Goal: Task Accomplishment & Management: Manage account settings

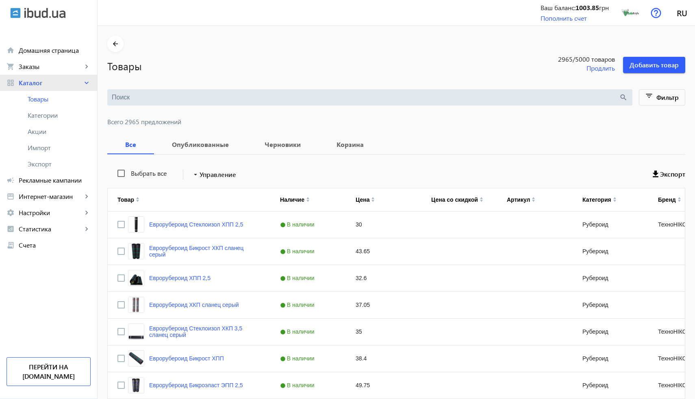
click at [84, 81] on mat-icon "keyboard_arrow_right" at bounding box center [86, 83] width 8 height 8
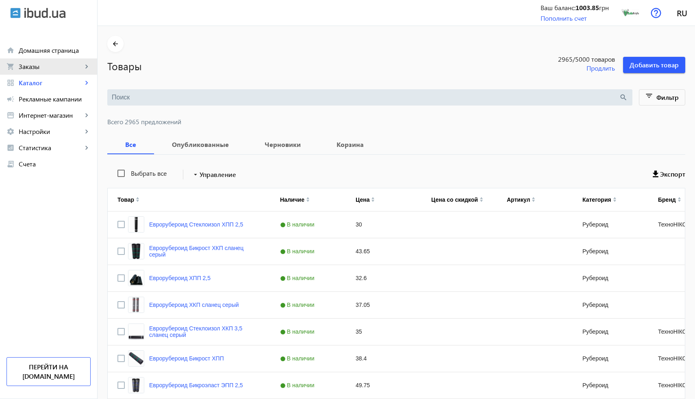
click at [82, 64] on mat-icon "keyboard_arrow_right" at bounding box center [86, 67] width 8 height 8
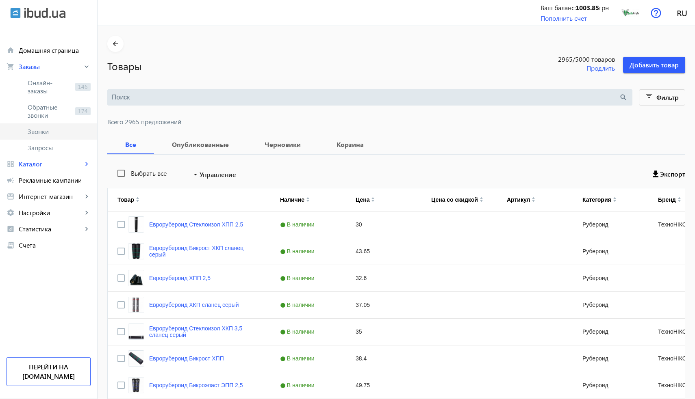
click at [49, 130] on span "Звонки" at bounding box center [59, 132] width 63 height 8
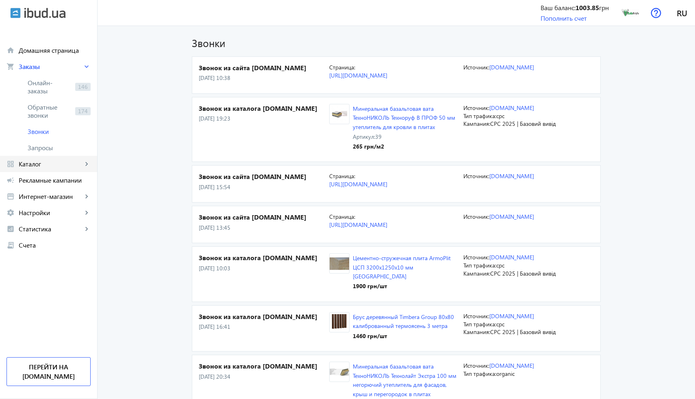
click at [51, 163] on span "Каталог" at bounding box center [51, 164] width 64 height 8
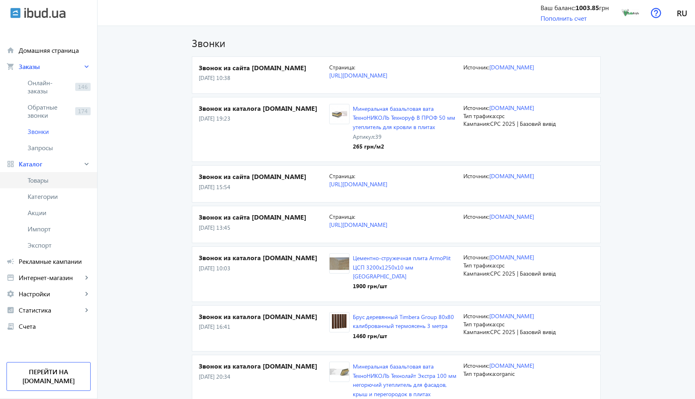
click at [45, 181] on span "Товары" at bounding box center [59, 180] width 63 height 8
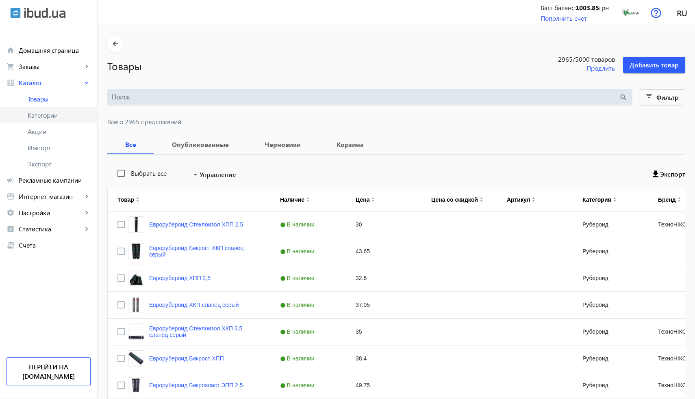
click at [60, 118] on span "Категории" at bounding box center [59, 115] width 63 height 8
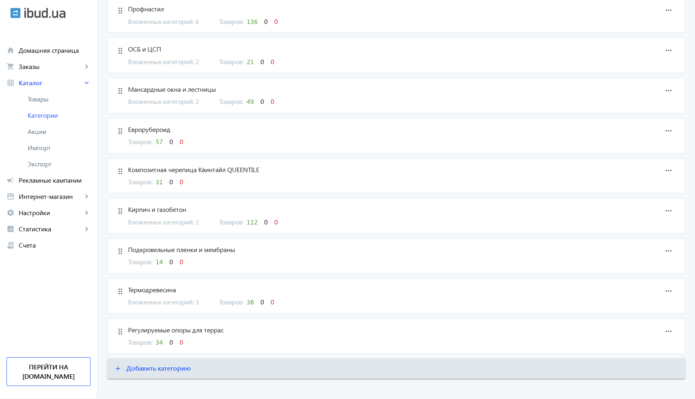
scroll to position [433, 0]
click at [78, 181] on span "Рекламные кампании" at bounding box center [55, 180] width 72 height 8
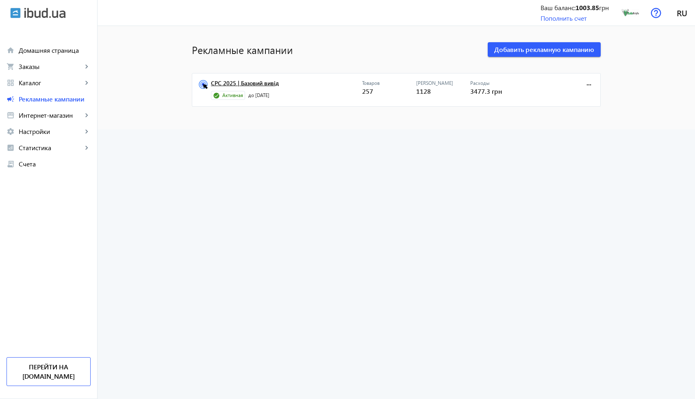
click at [267, 85] on link "CPC 2025 | Базовий вивід" at bounding box center [286, 85] width 151 height 11
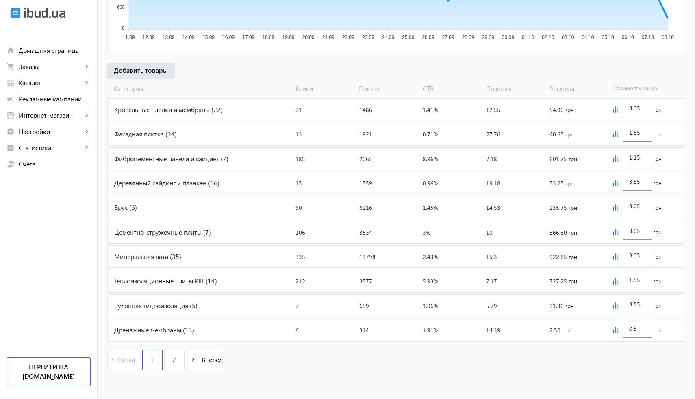
scroll to position [247, 0]
click at [175, 359] on span "2" at bounding box center [174, 360] width 4 height 9
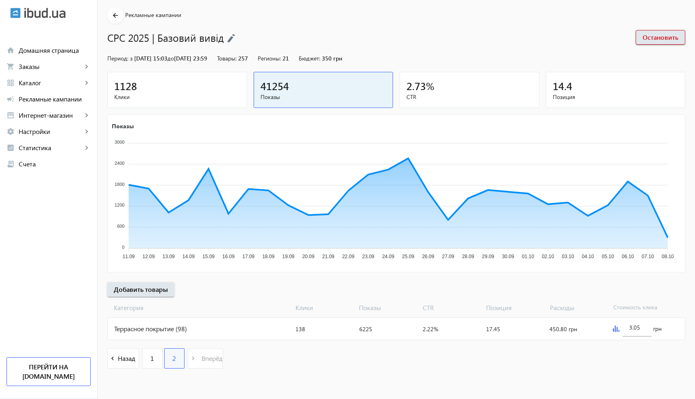
scroll to position [28, 0]
click at [149, 359] on link "1" at bounding box center [152, 359] width 20 height 20
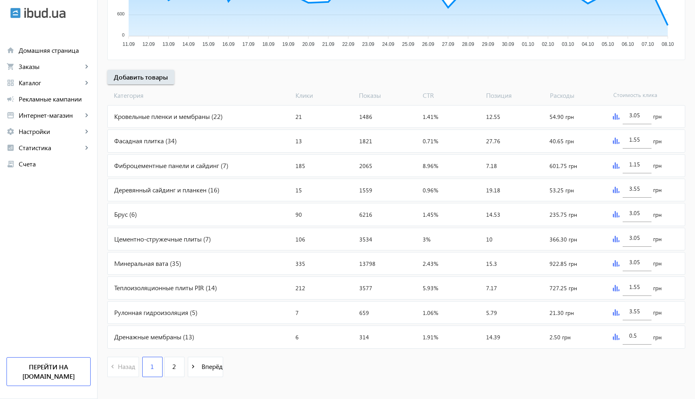
scroll to position [246, 0]
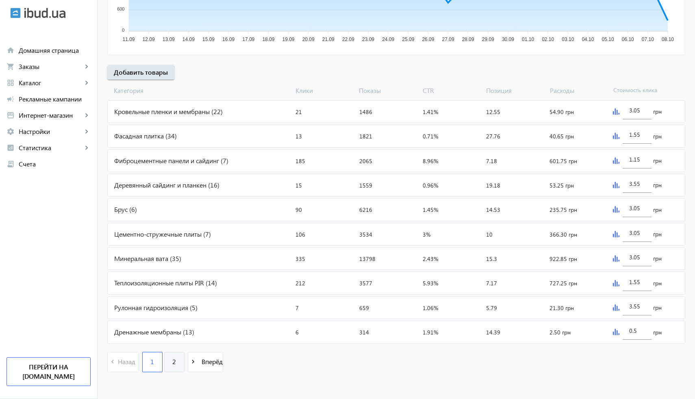
click at [175, 358] on span "2" at bounding box center [174, 362] width 4 height 9
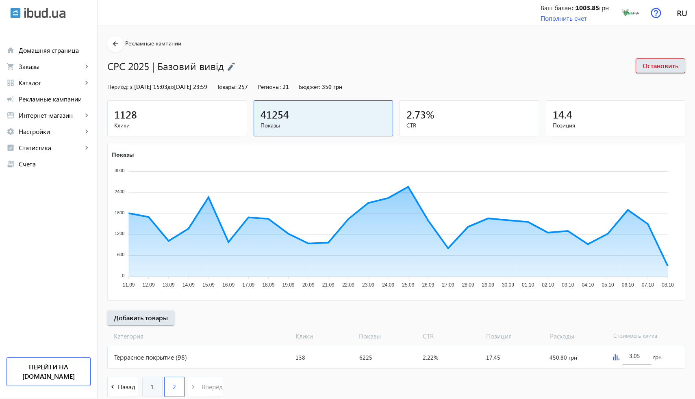
click at [152, 386] on span "1" at bounding box center [152, 387] width 4 height 9
click at [154, 319] on span "Добавить товары" at bounding box center [141, 318] width 54 height 9
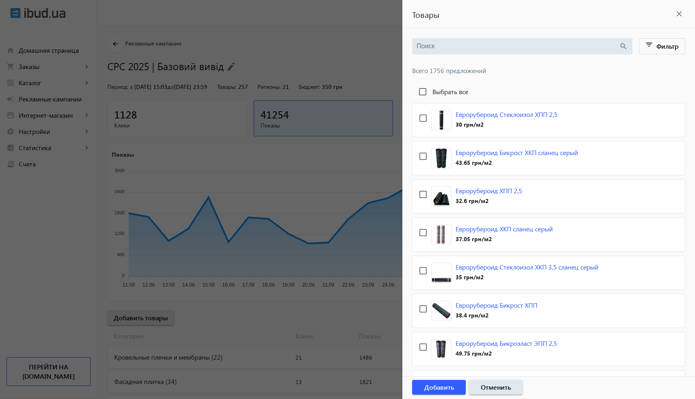
click at [468, 44] on input "search" at bounding box center [518, 46] width 202 height 9
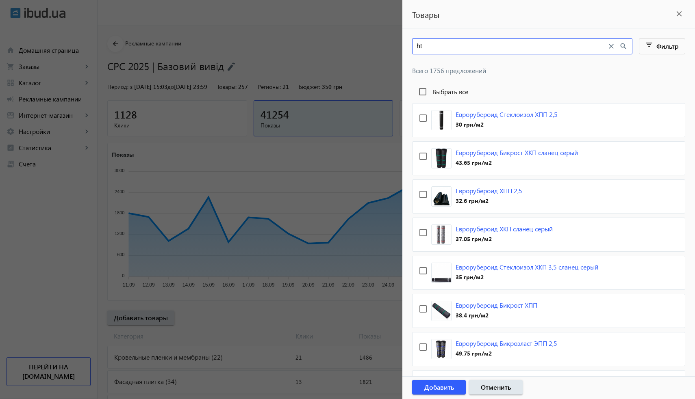
type input "h"
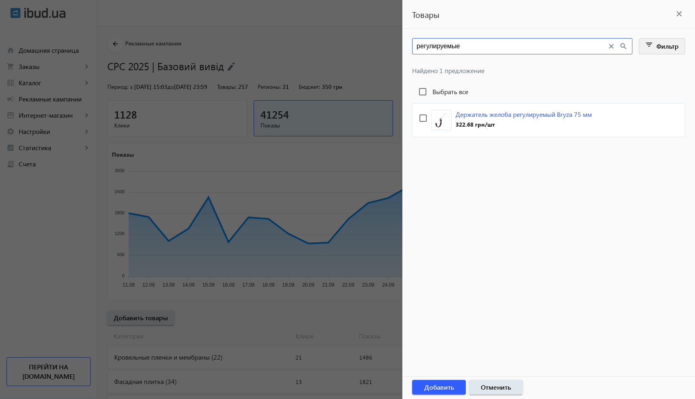
type input "регулируемые"
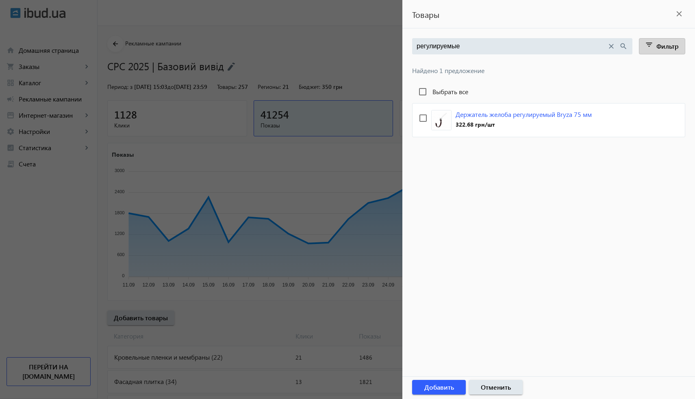
click at [650, 46] on mat-icon "filter_list" at bounding box center [649, 46] width 11 height 11
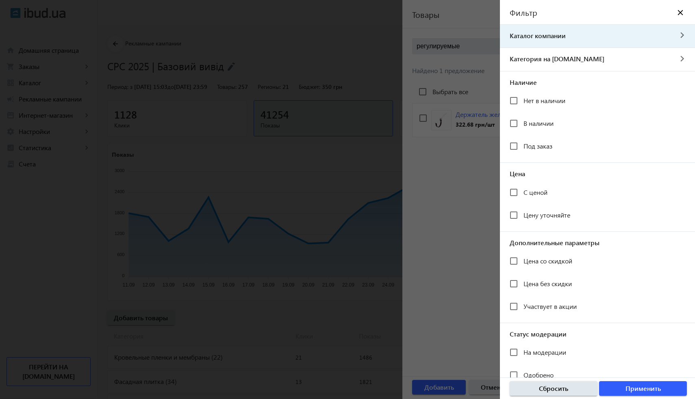
click at [672, 30] on div "Каталог компании navigate_next" at bounding box center [596, 34] width 192 height 18
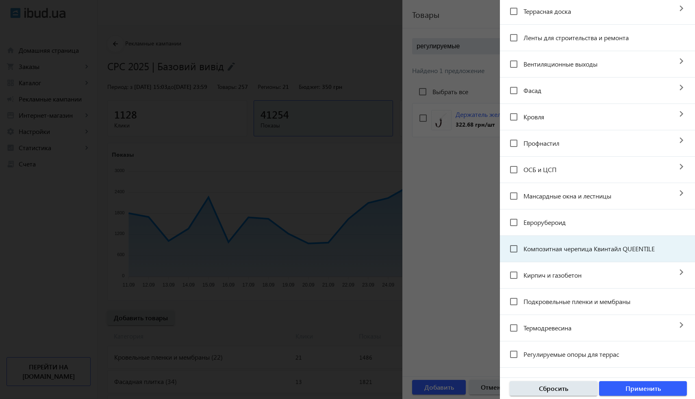
scroll to position [176, 0]
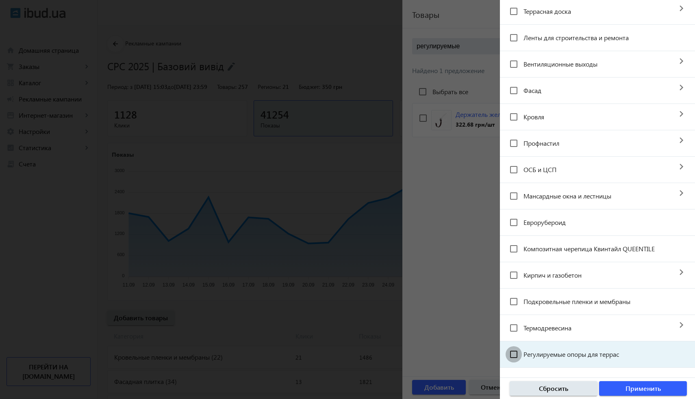
click at [514, 358] on input "Регулируемые опоры для террас" at bounding box center [514, 355] width 16 height 16
checkbox input "true"
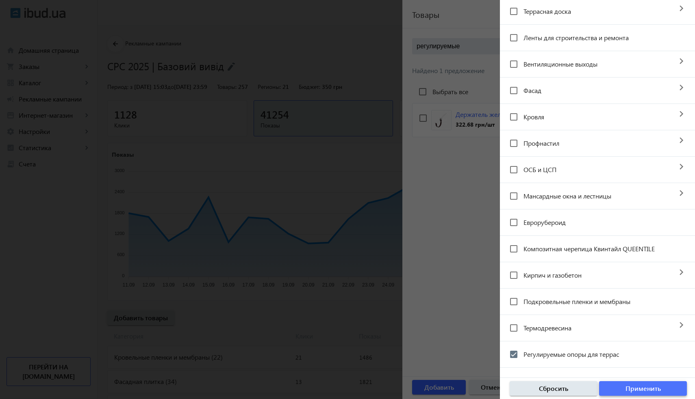
click at [618, 389] on span "button" at bounding box center [643, 389] width 88 height 20
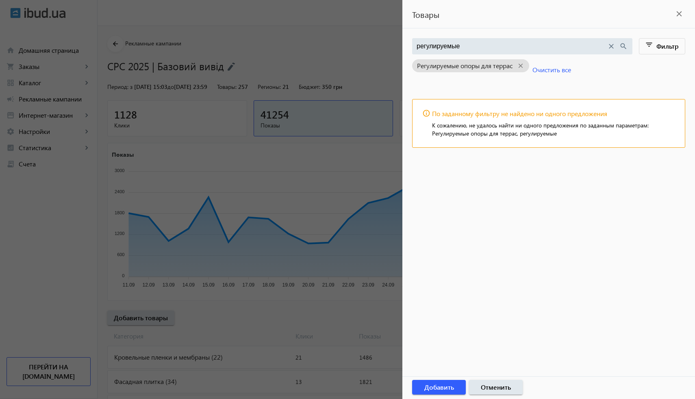
click at [70, 217] on div at bounding box center [347, 199] width 695 height 399
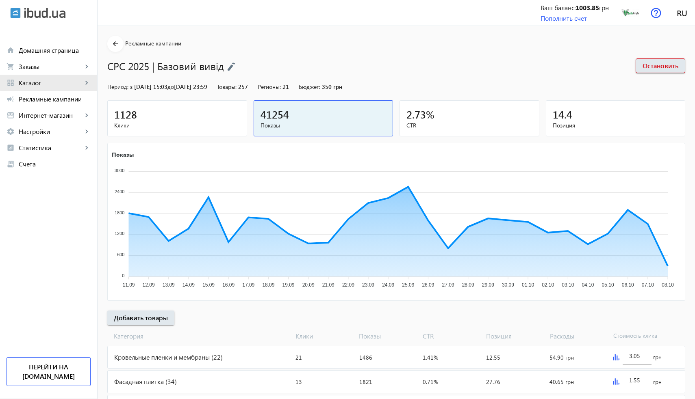
click at [85, 82] on mat-icon "keyboard_arrow_right" at bounding box center [86, 83] width 8 height 8
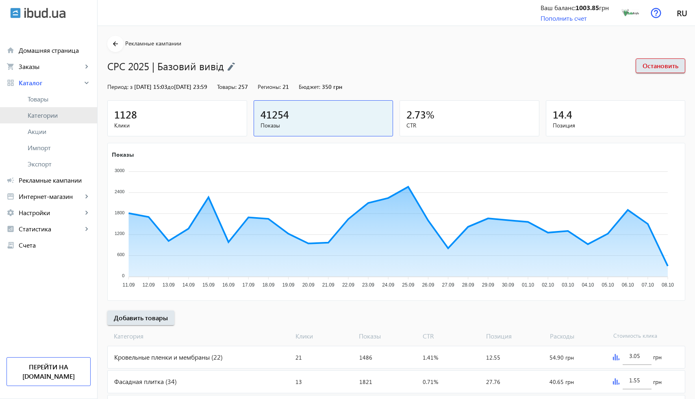
click at [58, 115] on span "Категории" at bounding box center [59, 115] width 63 height 8
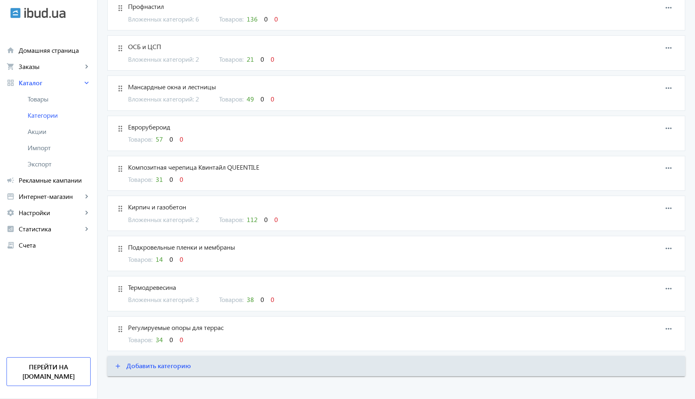
scroll to position [434, 0]
click at [161, 336] on span "34" at bounding box center [159, 340] width 7 height 9
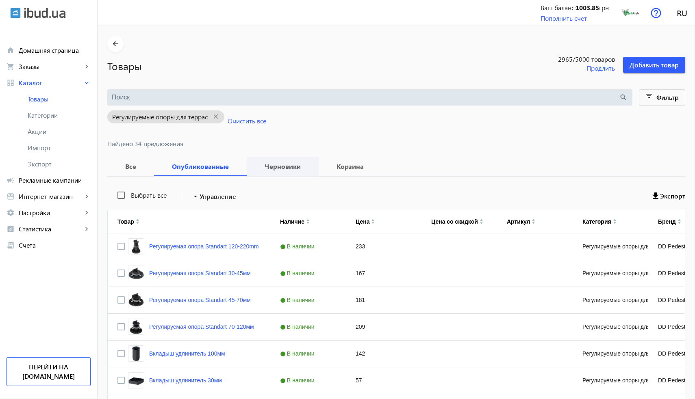
click at [283, 166] on b "Черновики" at bounding box center [282, 166] width 52 height 7
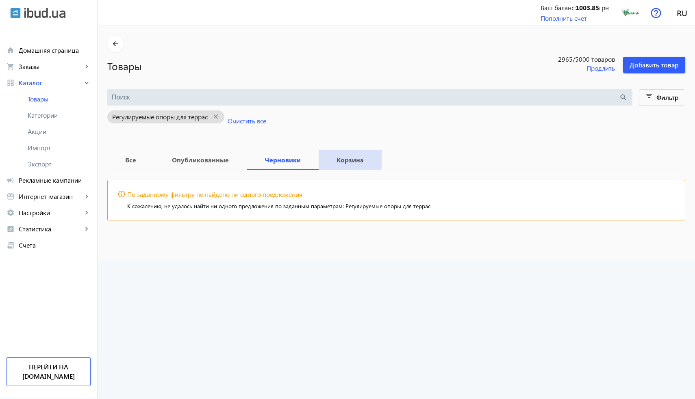
click at [346, 159] on b "Корзина" at bounding box center [349, 160] width 43 height 7
click at [290, 161] on b "Черновики" at bounding box center [282, 160] width 52 height 7
click at [214, 161] on b "Опубликованные" at bounding box center [200, 160] width 73 height 7
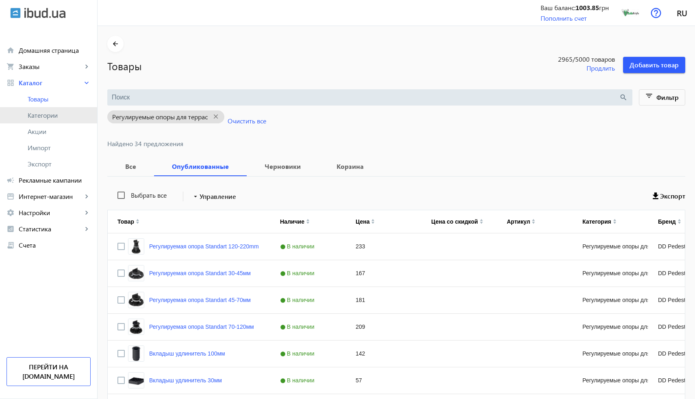
click at [60, 115] on span "Категории" at bounding box center [59, 115] width 63 height 8
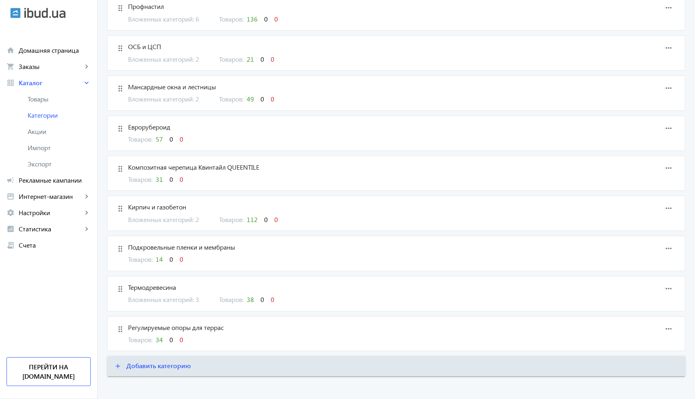
scroll to position [434, 0]
click at [61, 180] on span "Рекламные кампании" at bounding box center [55, 180] width 72 height 8
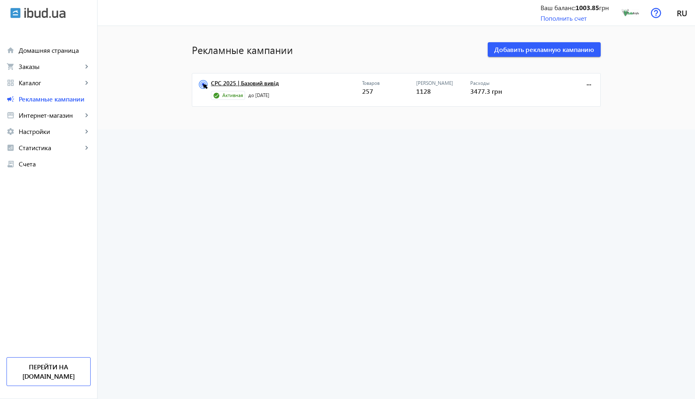
click at [265, 85] on link "CPC 2025 | Базовий вивід" at bounding box center [286, 85] width 151 height 11
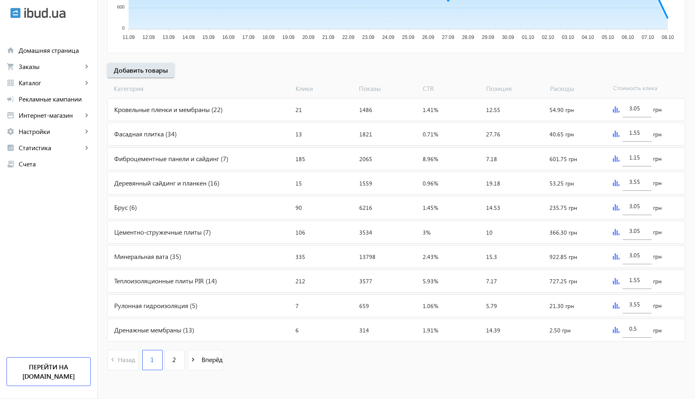
scroll to position [247, 0]
click at [175, 361] on span "2" at bounding box center [174, 360] width 4 height 9
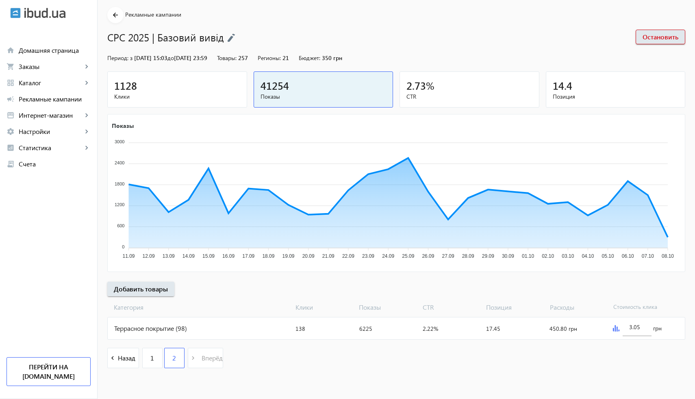
scroll to position [28, 0]
click at [173, 331] on div "Террасное покрытие (98)" at bounding box center [200, 330] width 185 height 22
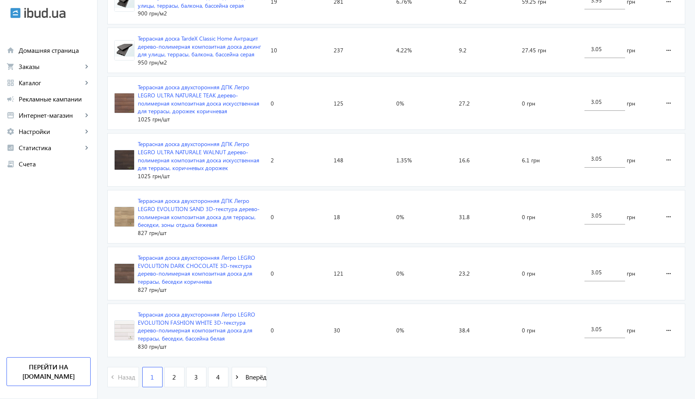
scroll to position [1614, 0]
click at [219, 374] on span "4" at bounding box center [218, 378] width 4 height 9
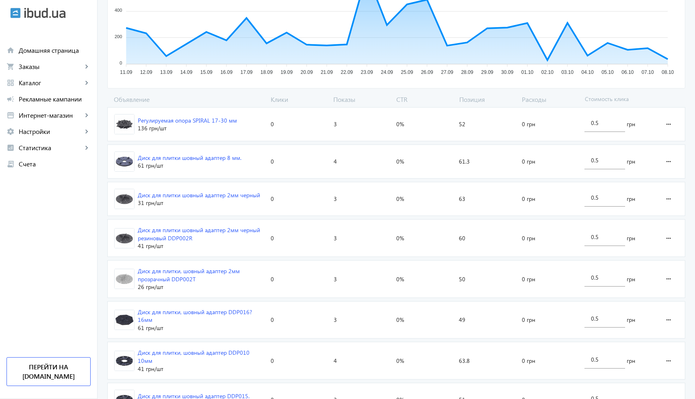
scroll to position [201, 0]
click at [670, 126] on mat-icon "more_horiz" at bounding box center [669, 125] width 10 height 20
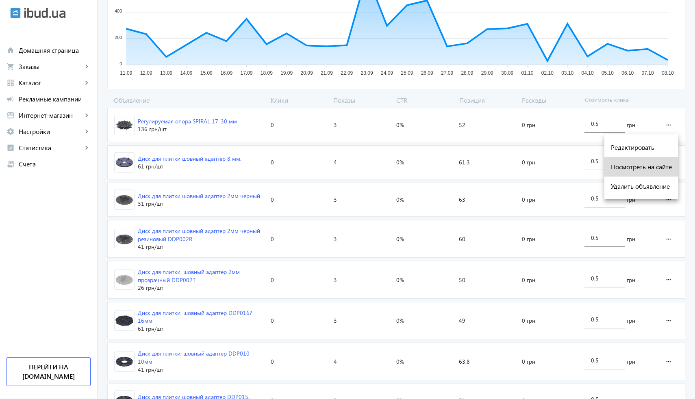
click at [644, 167] on span "Посмотреть на сайте" at bounding box center [641, 167] width 61 height 7
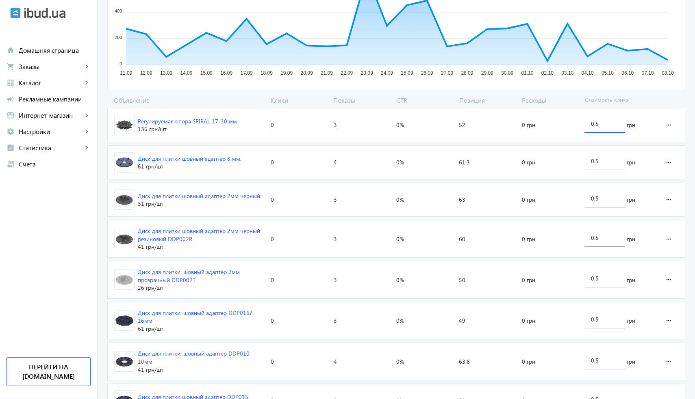
drag, startPoint x: 602, startPoint y: 125, endPoint x: 588, endPoint y: 125, distance: 13.8
click at [588, 125] on div "0.5" at bounding box center [604, 121] width 41 height 23
type input "1.00"
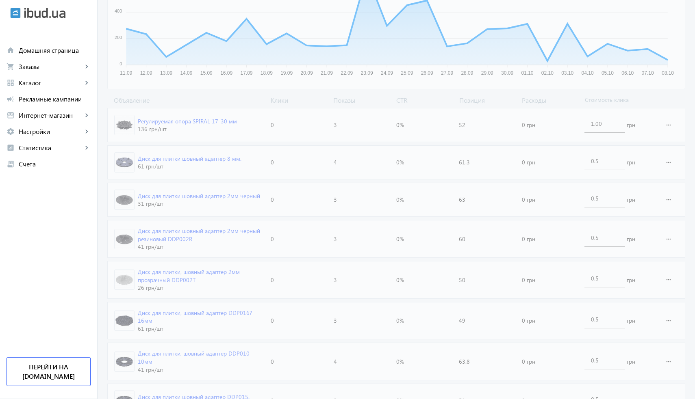
click at [569, 185] on loading-spinner "Объявление Клики Показы CTR Позиция Расходы Стоимость клика Регулируемая опора …" at bounding box center [396, 276] width 578 height 361
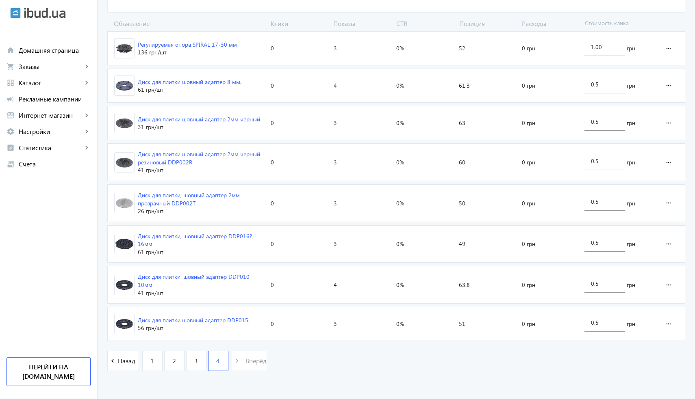
scroll to position [277, 0]
